Goal: Task Accomplishment & Management: Manage account settings

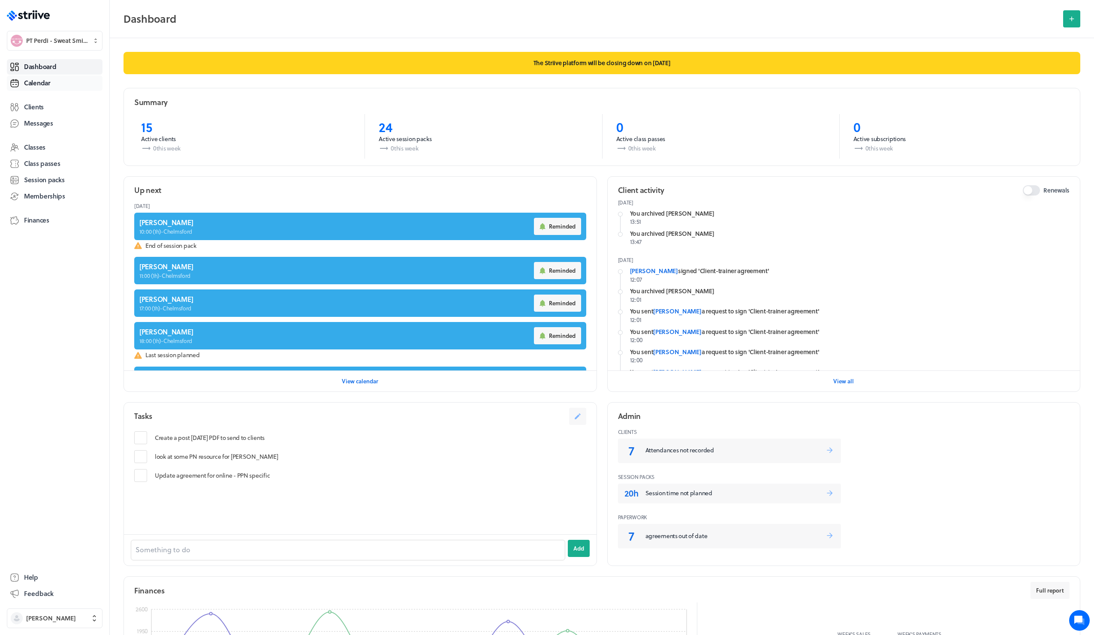
click at [42, 81] on span "Calendar" at bounding box center [37, 82] width 27 height 9
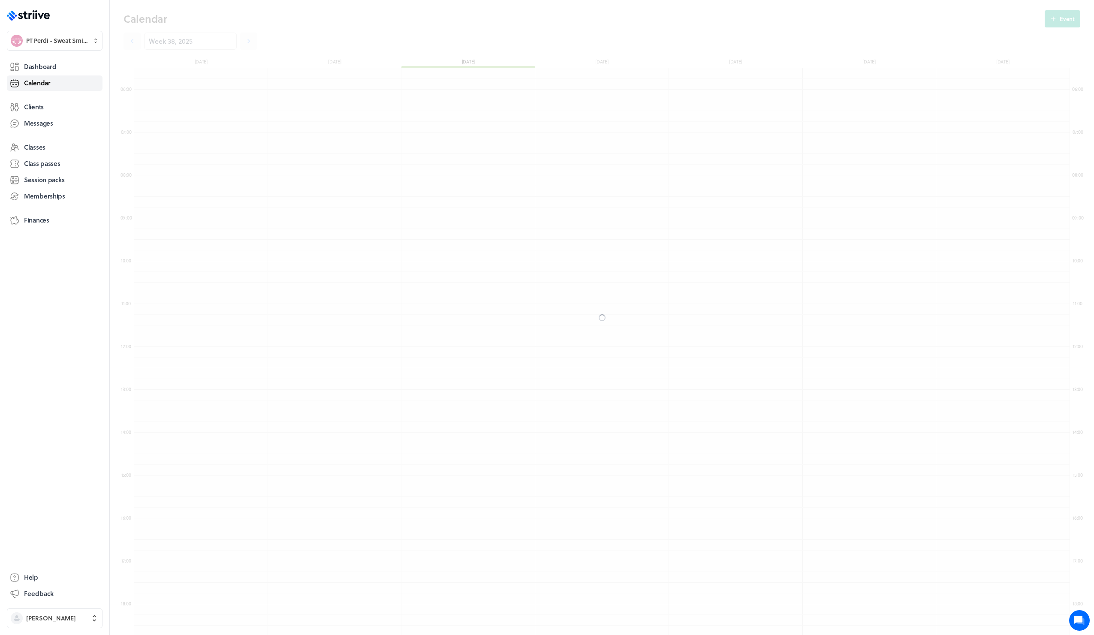
scroll to position [1029, 935]
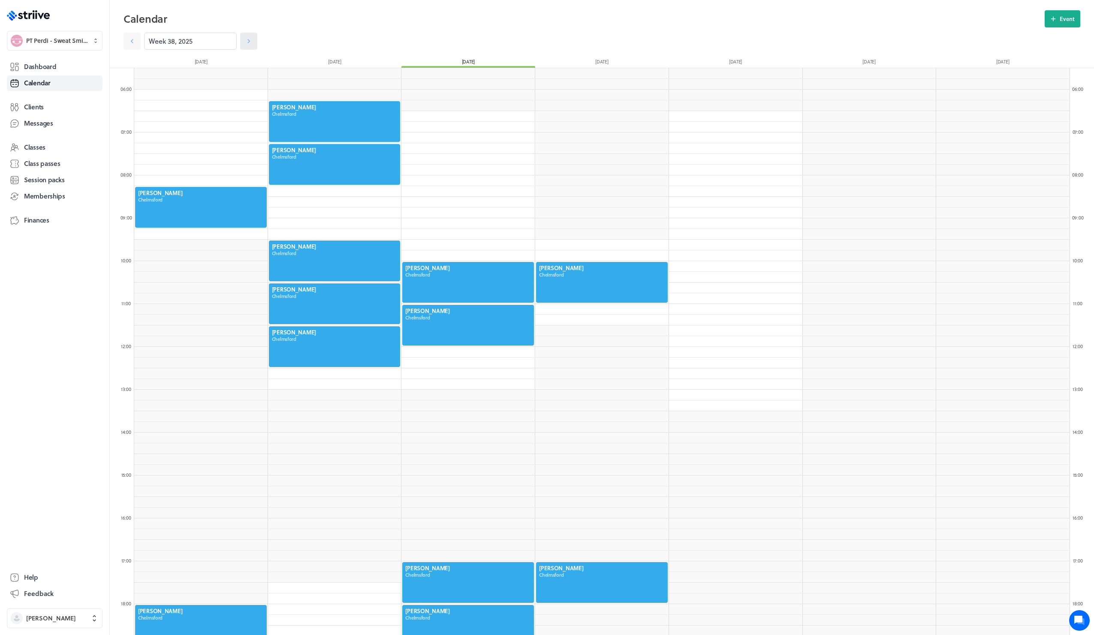
click at [244, 42] on icon at bounding box center [248, 41] width 9 height 9
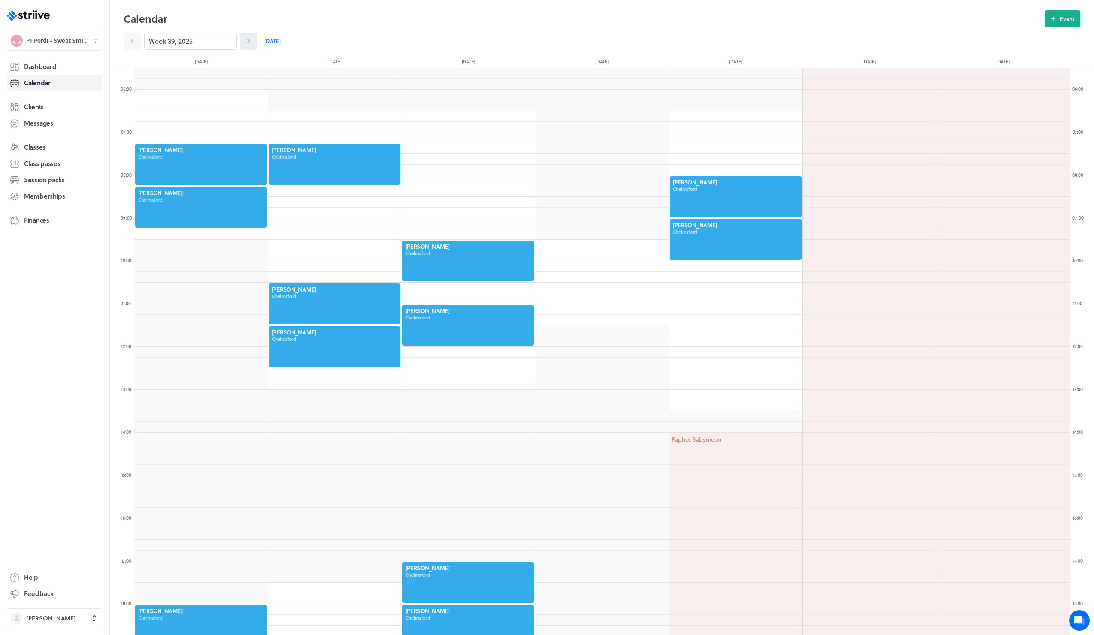
click at [244, 42] on icon at bounding box center [248, 41] width 9 height 9
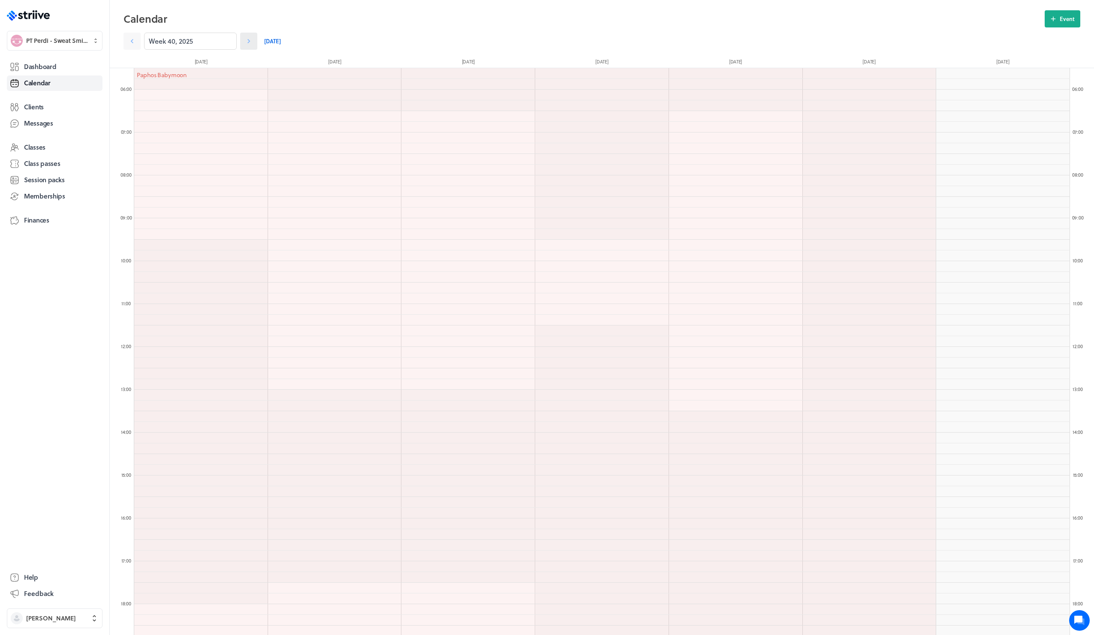
click at [244, 42] on icon at bounding box center [248, 41] width 9 height 9
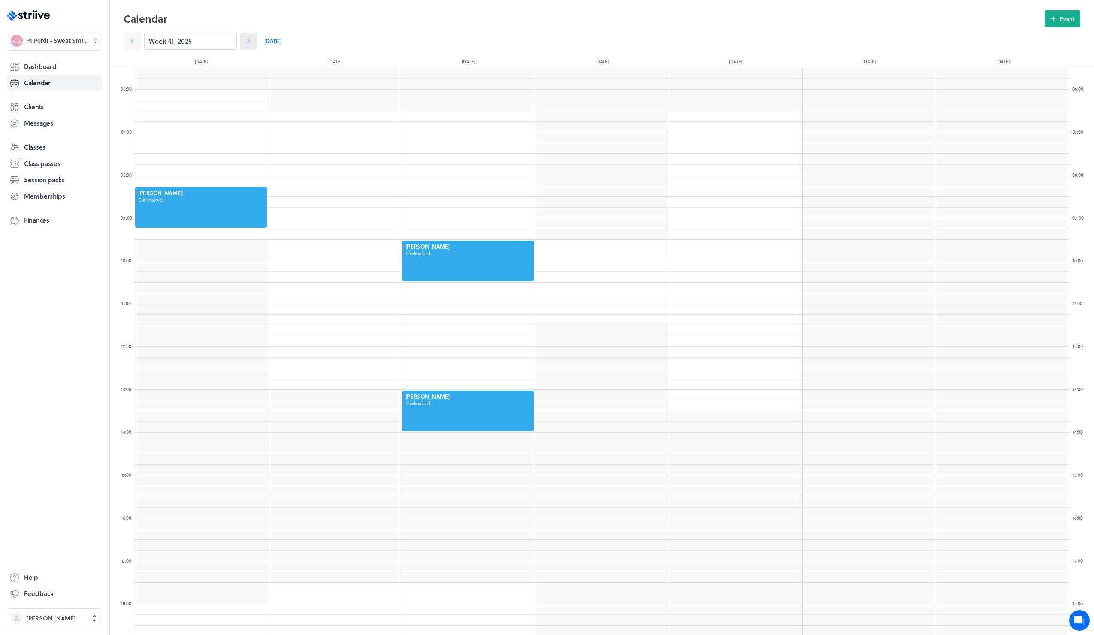
click at [244, 42] on icon at bounding box center [248, 41] width 9 height 9
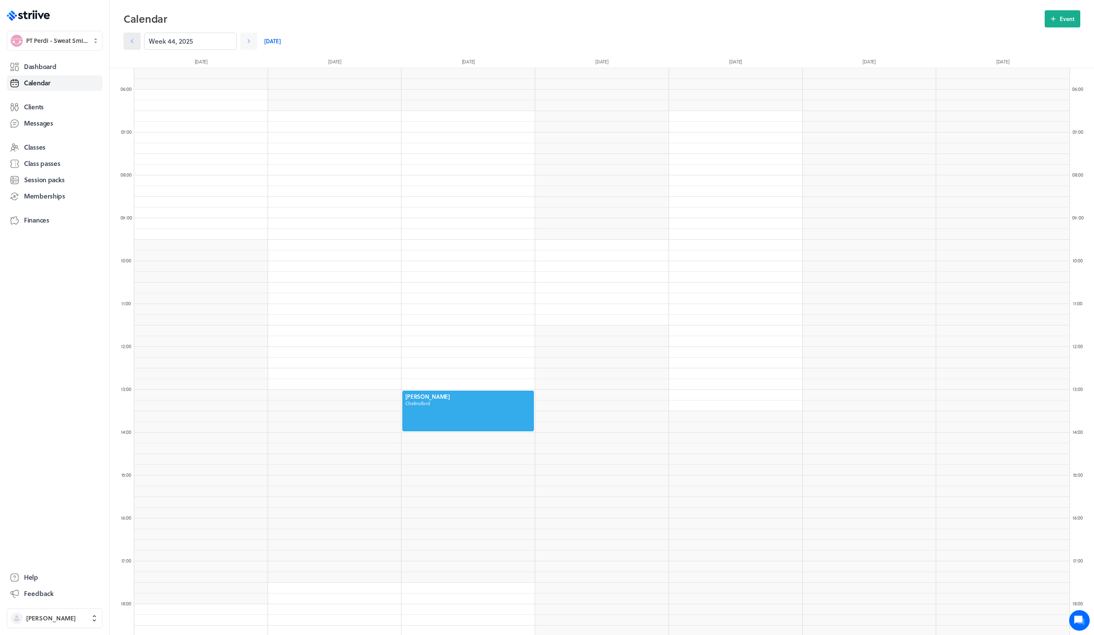
click at [134, 45] on icon at bounding box center [132, 41] width 9 height 9
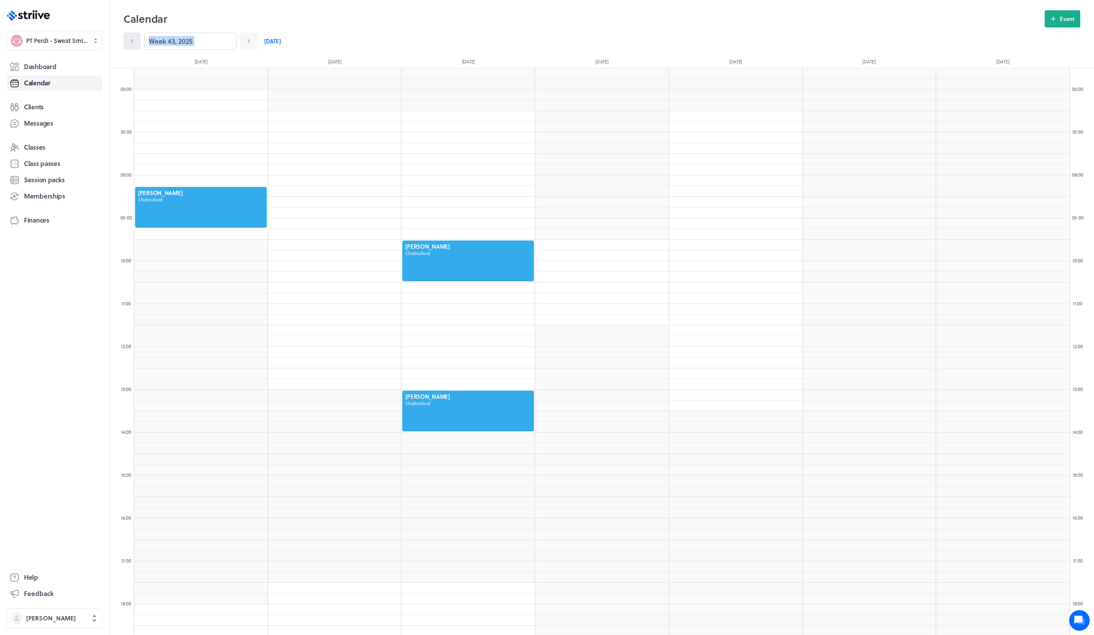
click at [134, 45] on icon at bounding box center [132, 41] width 9 height 9
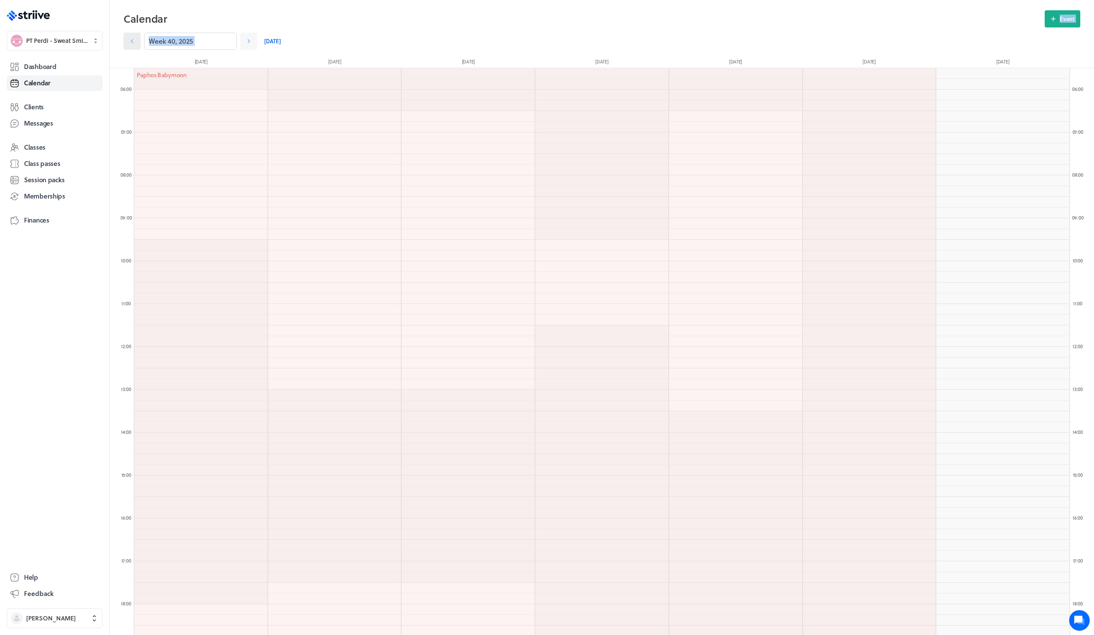
click at [130, 43] on icon at bounding box center [132, 41] width 9 height 9
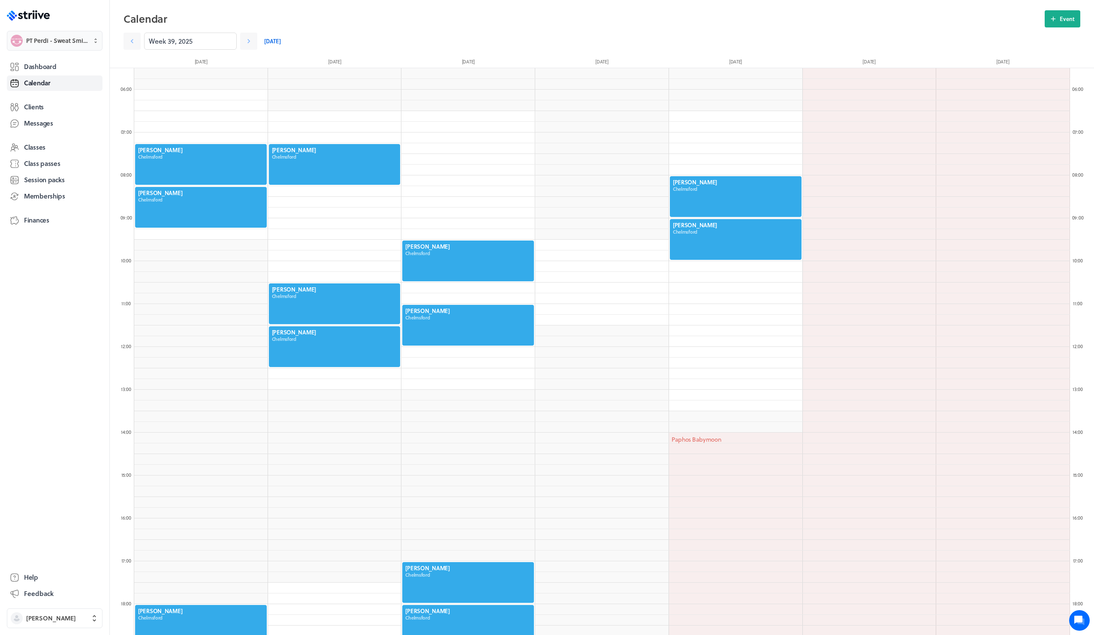
click at [73, 43] on span "PT Perdi - Sweat Smile Succeed" at bounding box center [56, 40] width 61 height 9
click at [45, 63] on span "Settings" at bounding box center [38, 67] width 23 height 9
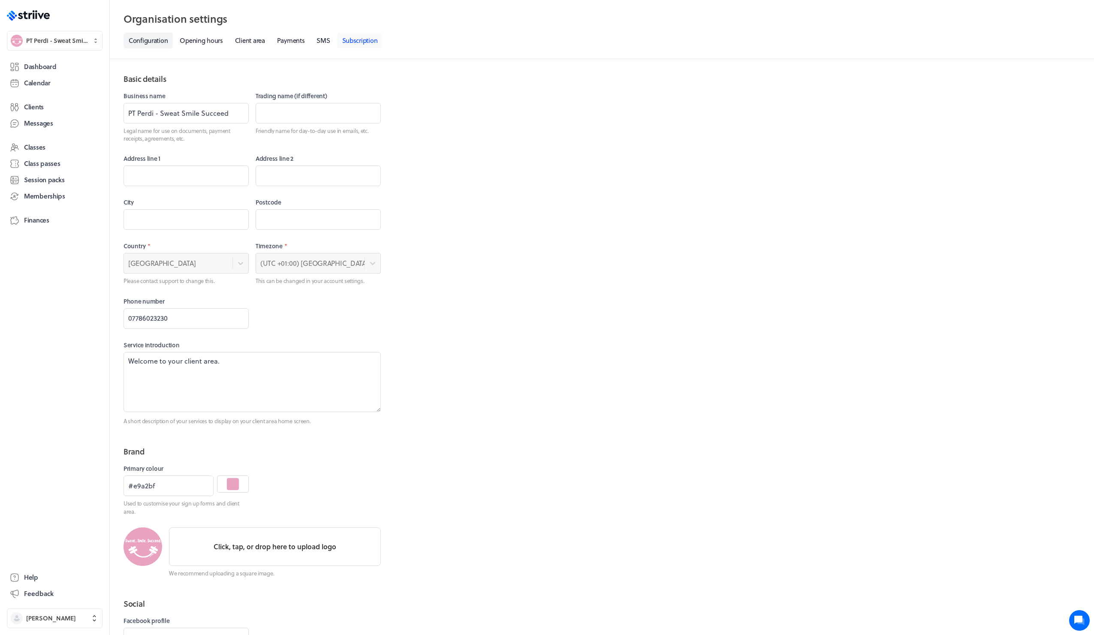
click at [352, 40] on link "Subscription" at bounding box center [360, 41] width 46 height 16
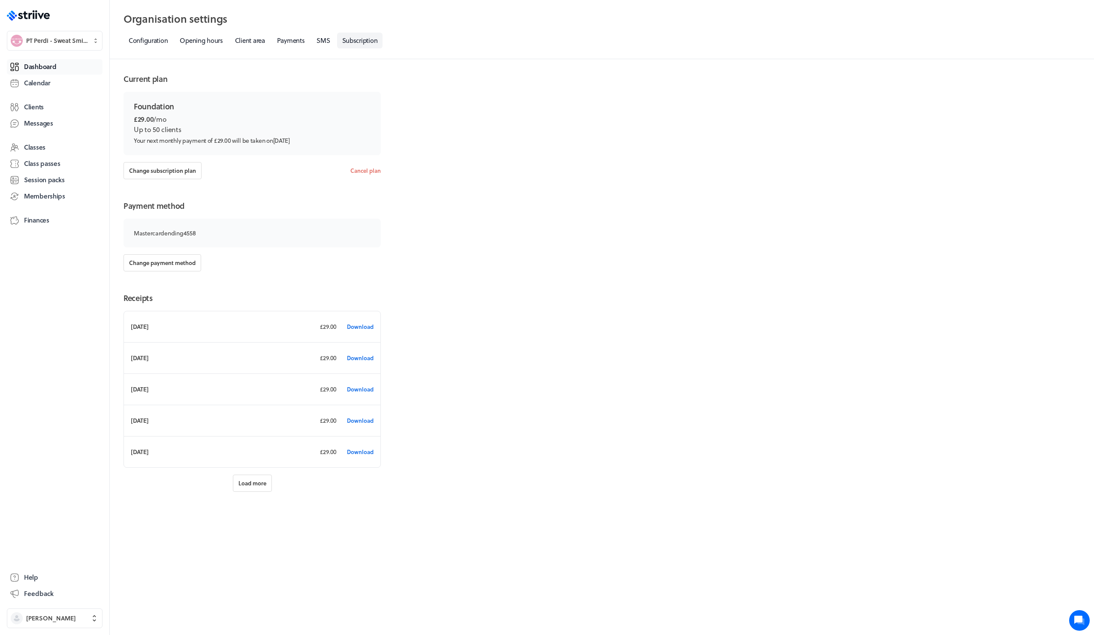
click at [59, 66] on link "Dashboard" at bounding box center [55, 66] width 96 height 15
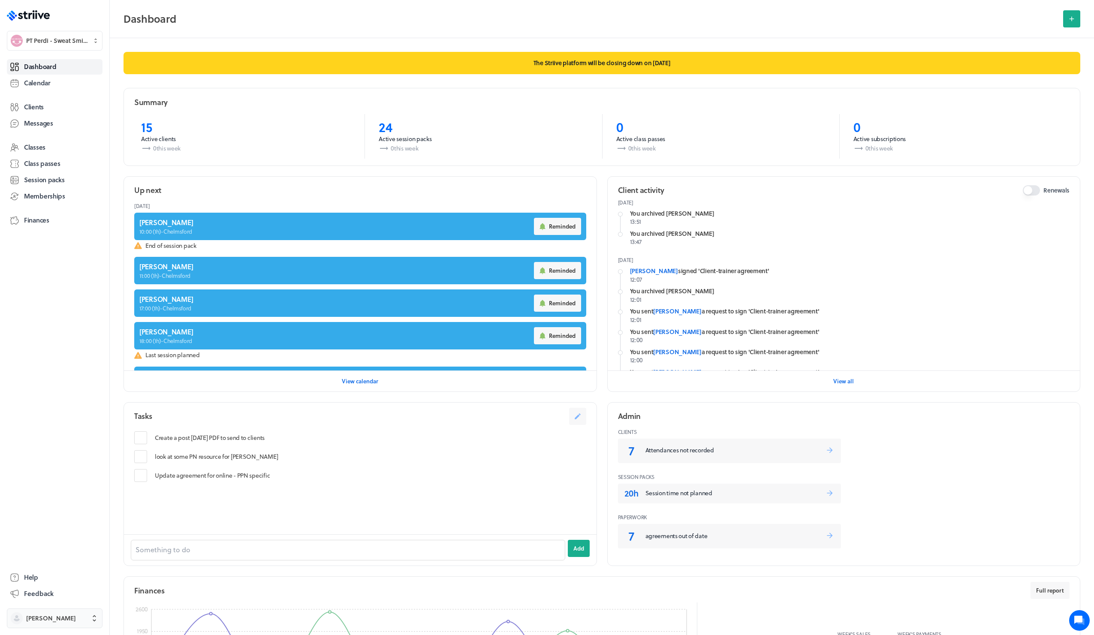
click at [40, 618] on span "Perdi Harris" at bounding box center [51, 618] width 50 height 9
click at [46, 607] on span "Sign out" at bounding box center [38, 611] width 23 height 9
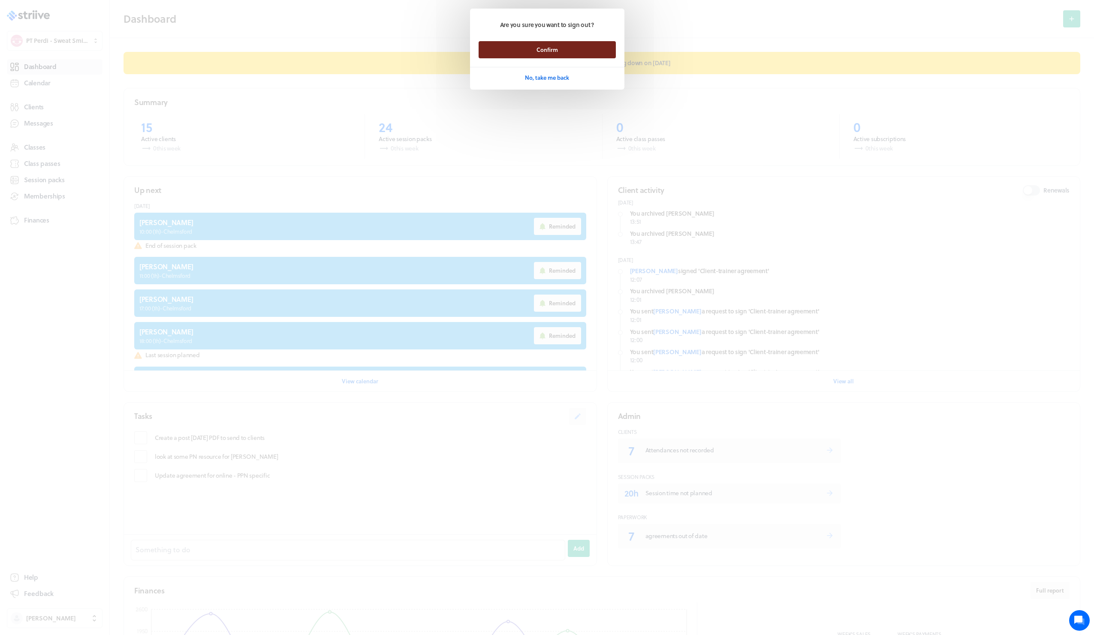
click at [541, 48] on span "Confirm" at bounding box center [546, 50] width 21 height 8
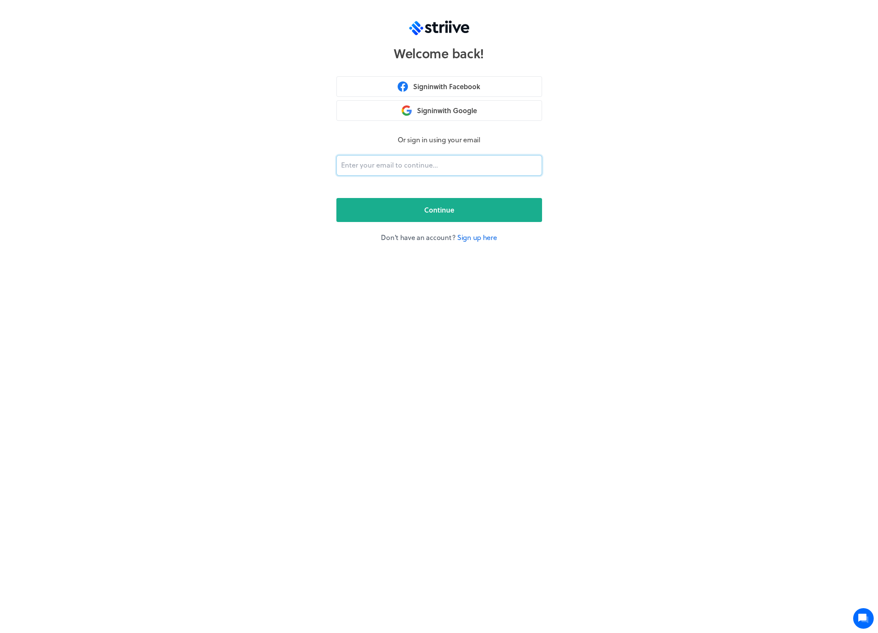
click at [369, 162] on input "email" at bounding box center [440, 165] width 206 height 21
type input "[PERSON_NAME][EMAIL_ADDRESS][DOMAIN_NAME]"
